Goal: Navigation & Orientation: Find specific page/section

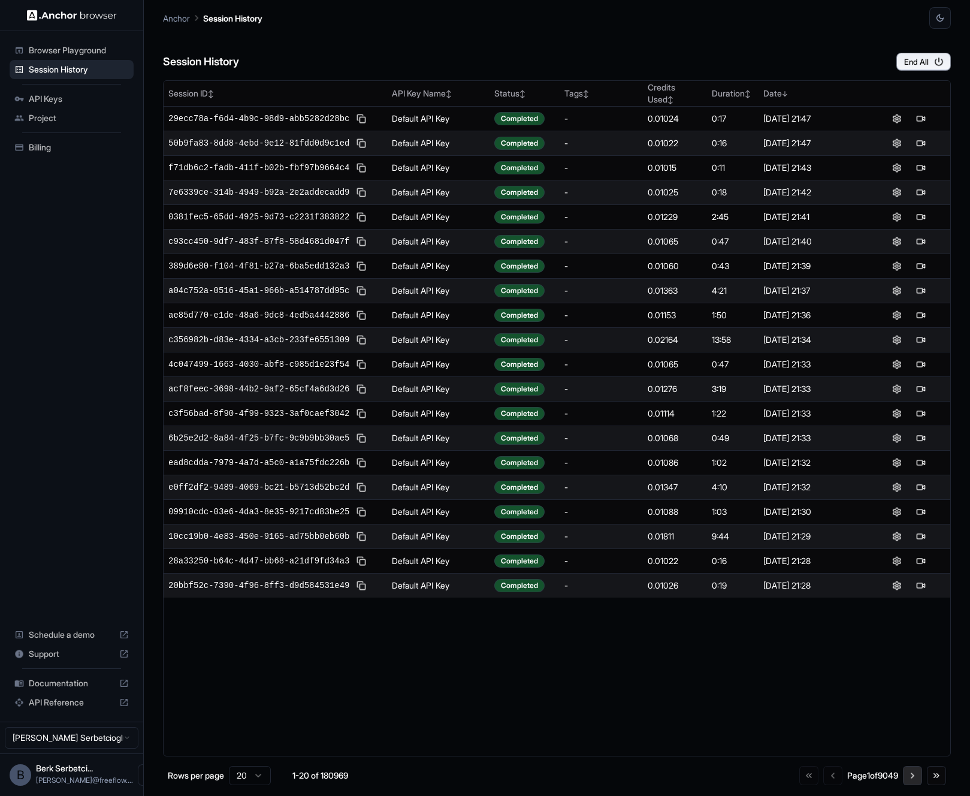
click at [911, 780] on button "Go to next page" at bounding box center [912, 775] width 19 height 19
click at [911, 780] on button "Go to next page" at bounding box center [912, 777] width 19 height 19
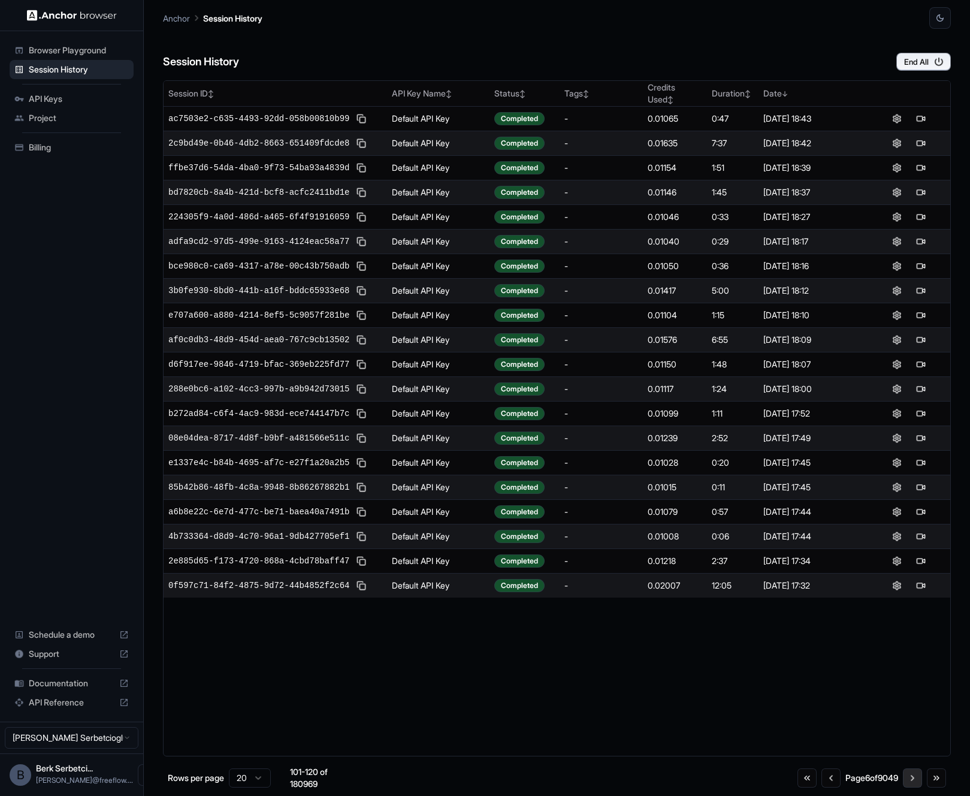
click at [911, 780] on button "Go to next page" at bounding box center [912, 777] width 19 height 19
click at [822, 778] on button "Go to previous page" at bounding box center [831, 777] width 19 height 19
click at [904, 780] on button "Go to next page" at bounding box center [912, 777] width 19 height 19
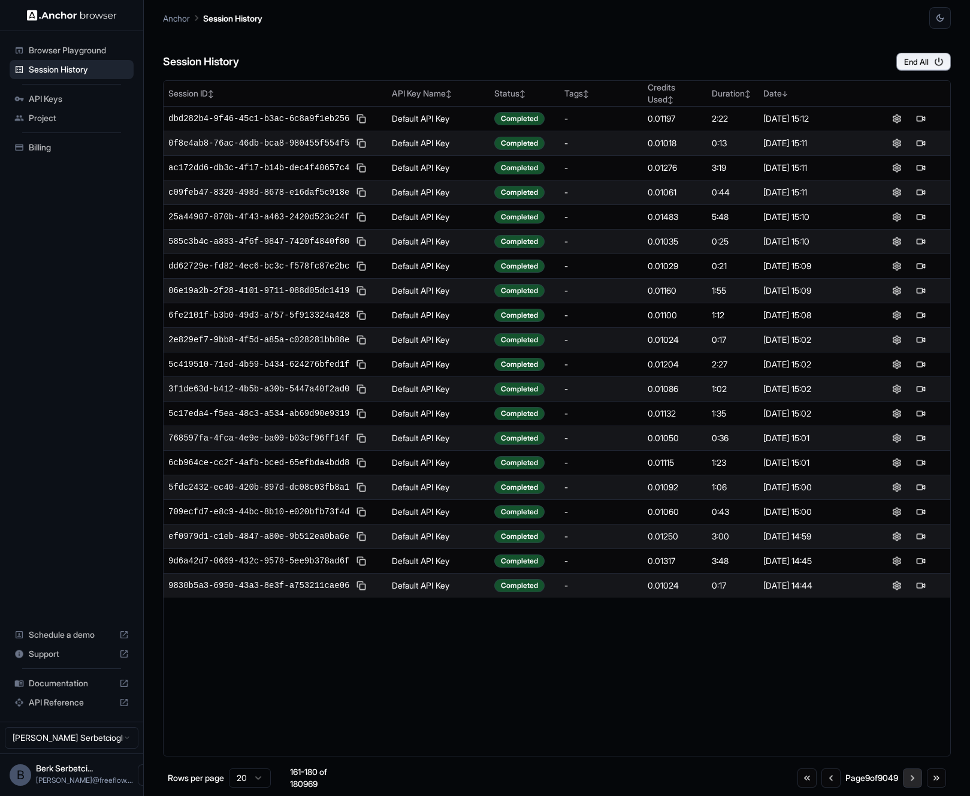
click at [916, 776] on button "Go to next page" at bounding box center [912, 777] width 19 height 19
click at [828, 729] on div "Session ID ↕ API Key Name ↕ Status ↕ Tags ↕ Credits Used ↕ Duration ↕ Date ↓ 51…" at bounding box center [557, 418] width 788 height 676
click at [915, 781] on button "Go to next page" at bounding box center [912, 777] width 19 height 19
click at [821, 778] on button "Go to previous page" at bounding box center [828, 777] width 19 height 19
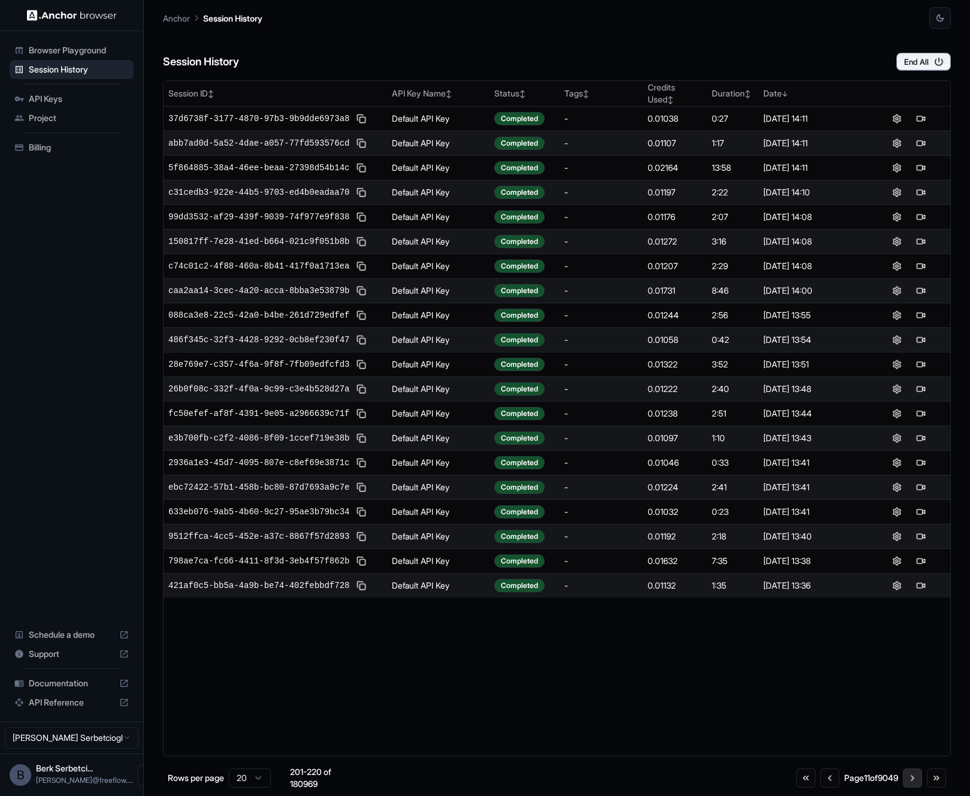
click at [910, 777] on button "Go to next page" at bounding box center [912, 777] width 19 height 19
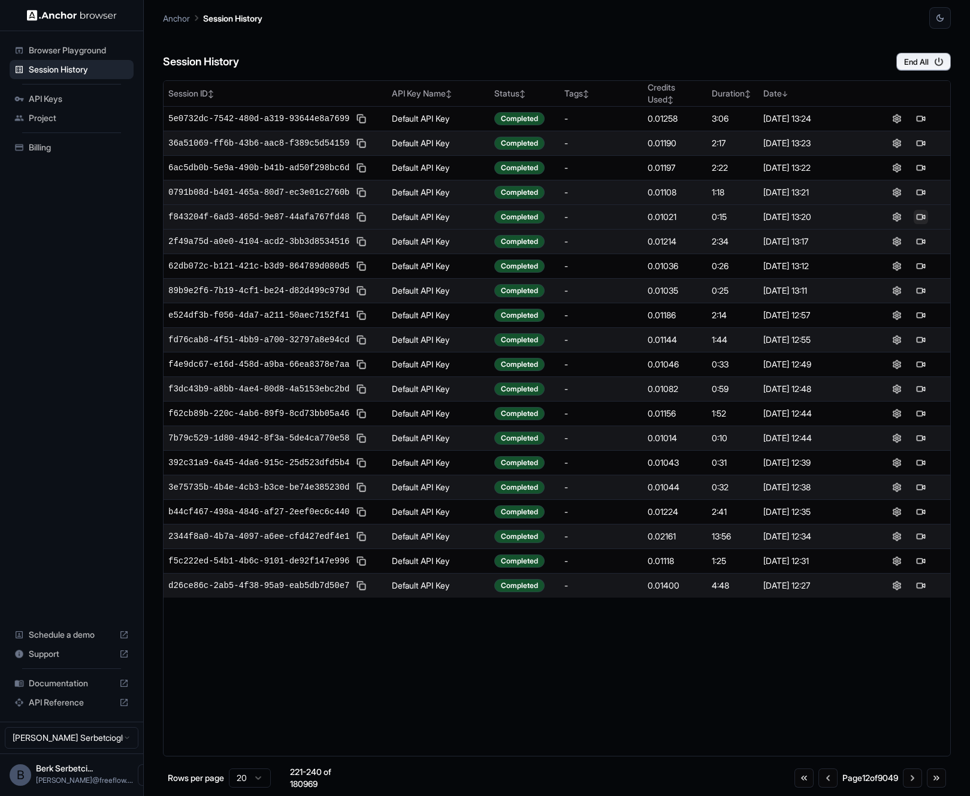
click at [924, 211] on button at bounding box center [921, 217] width 14 height 14
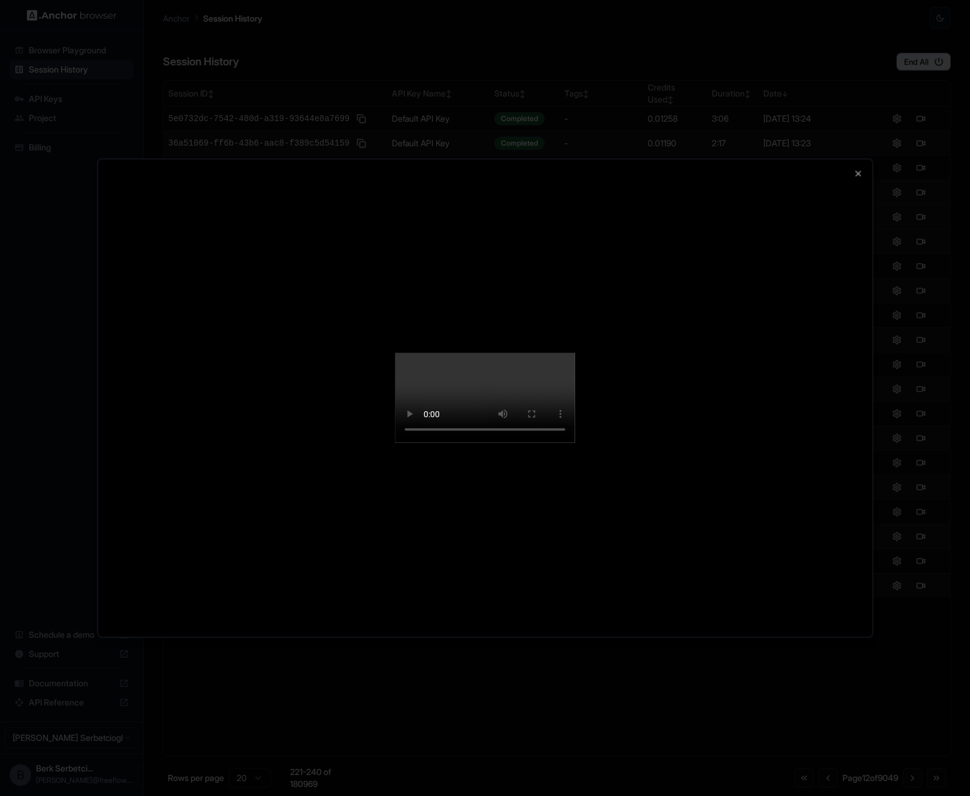
click at [884, 581] on div at bounding box center [485, 398] width 970 height 796
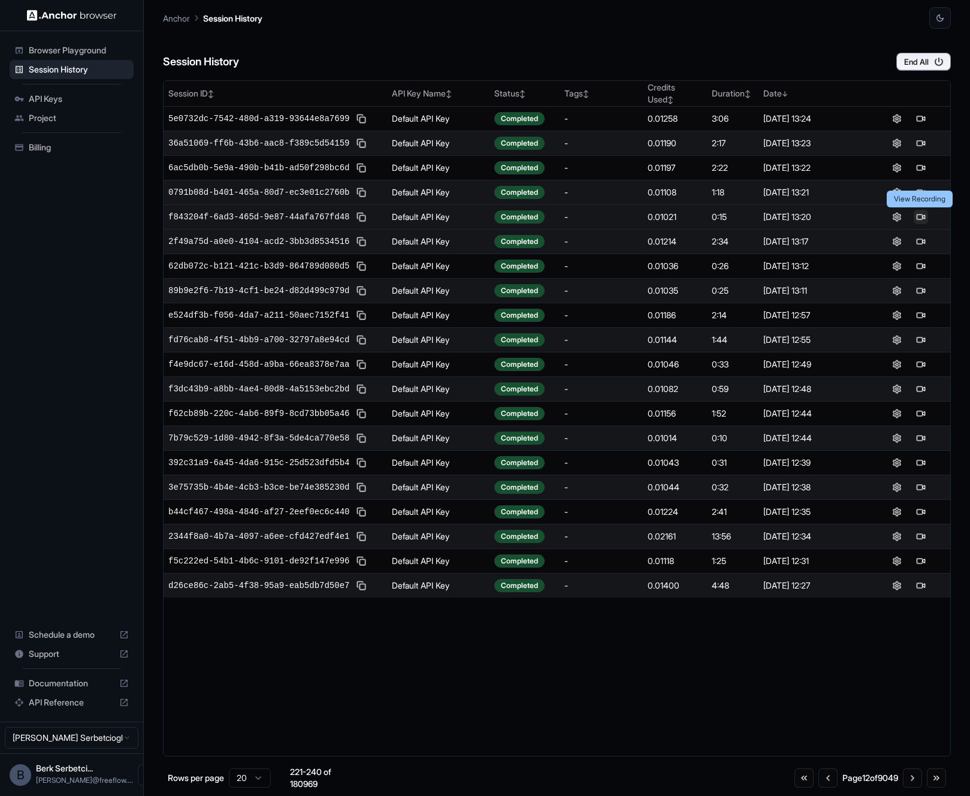
click at [924, 216] on button at bounding box center [921, 217] width 14 height 14
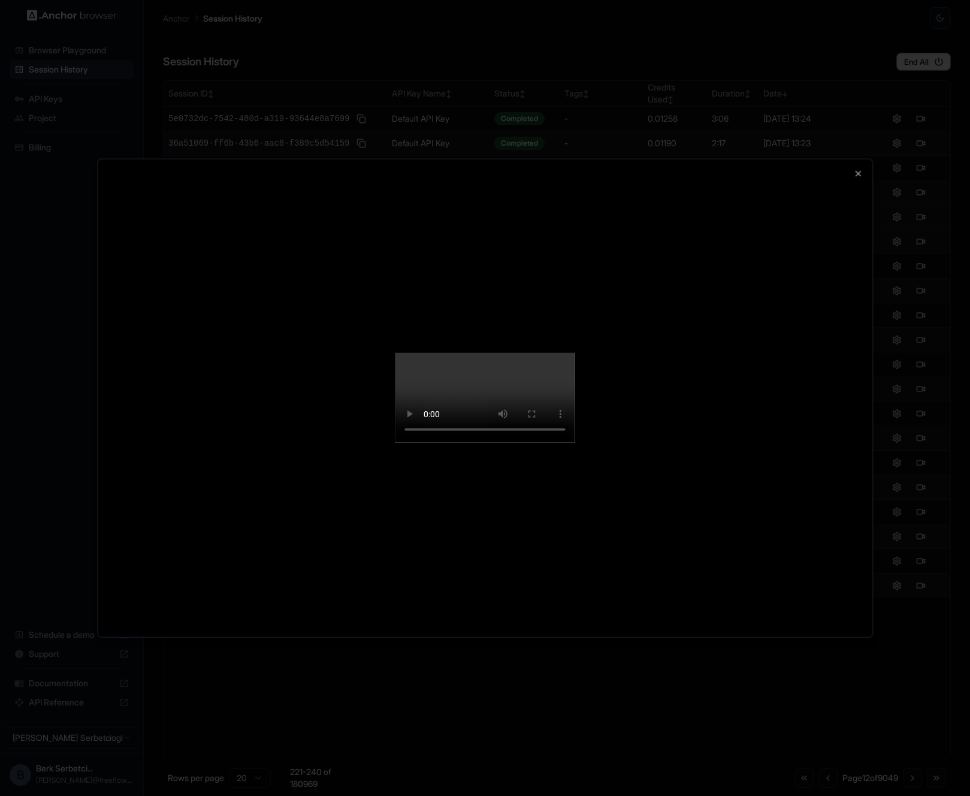
click at [506, 443] on video at bounding box center [486, 398] width 180 height 90
